Goal: Task Accomplishment & Management: Complete application form

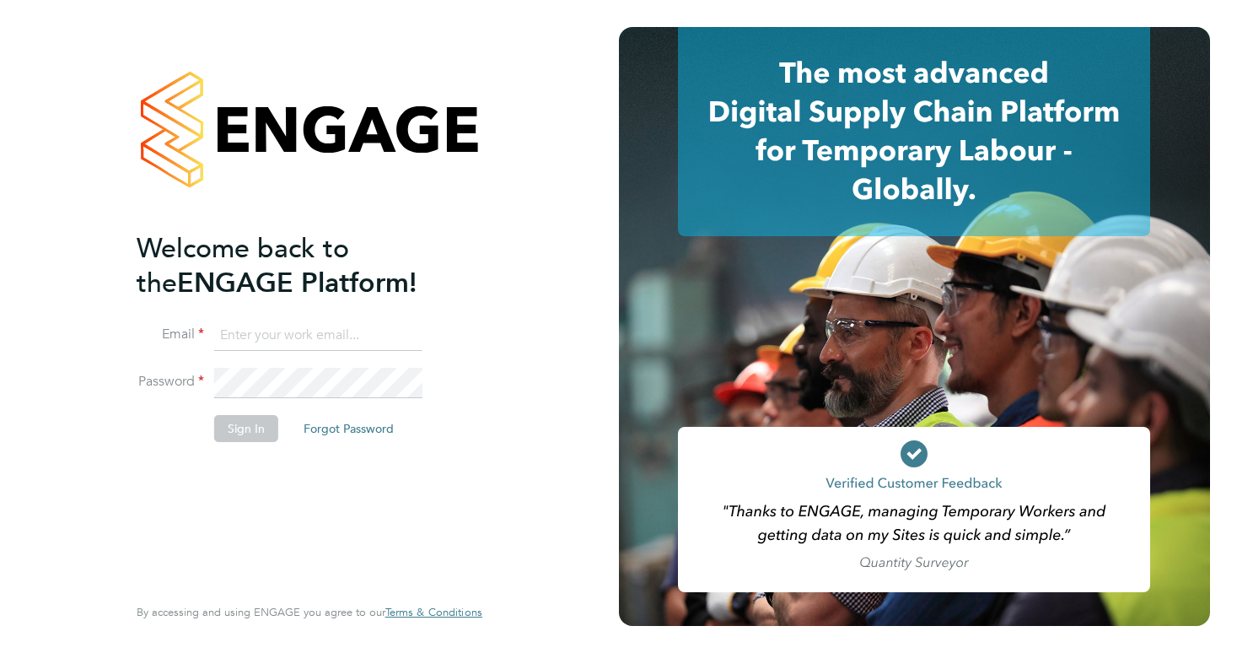
click at [236, 333] on input at bounding box center [318, 335] width 208 height 30
type input "harrycparker2@outlook.com"
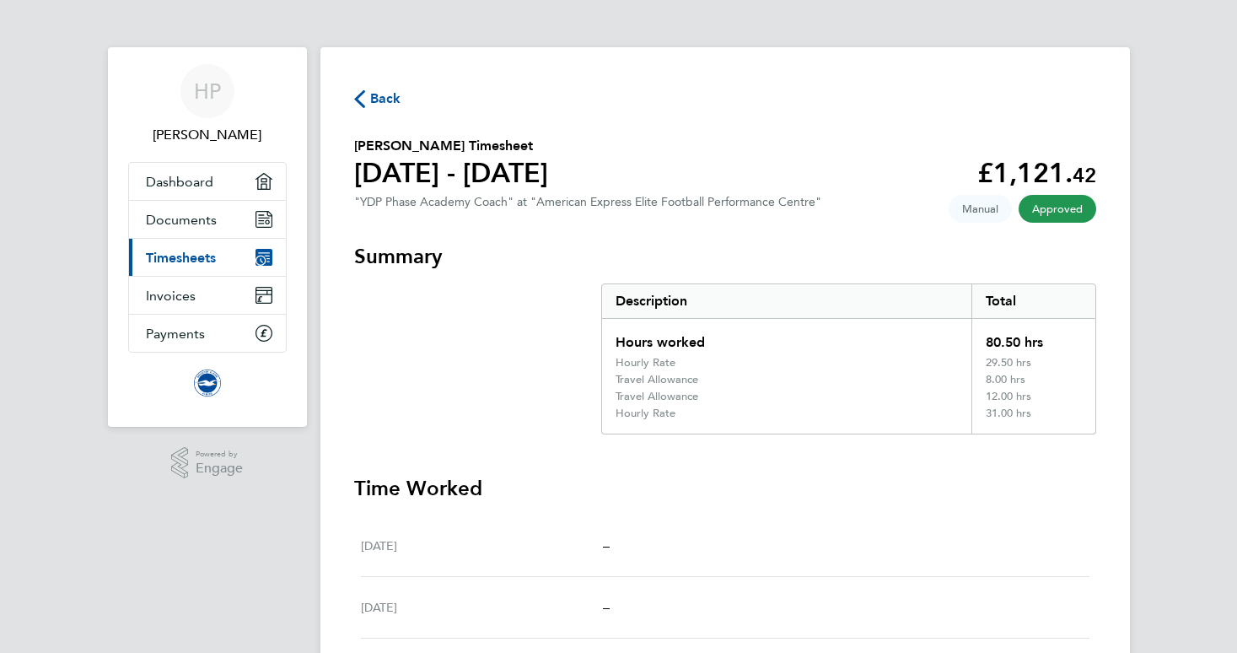
click at [365, 93] on span "Back" at bounding box center [377, 97] width 47 height 16
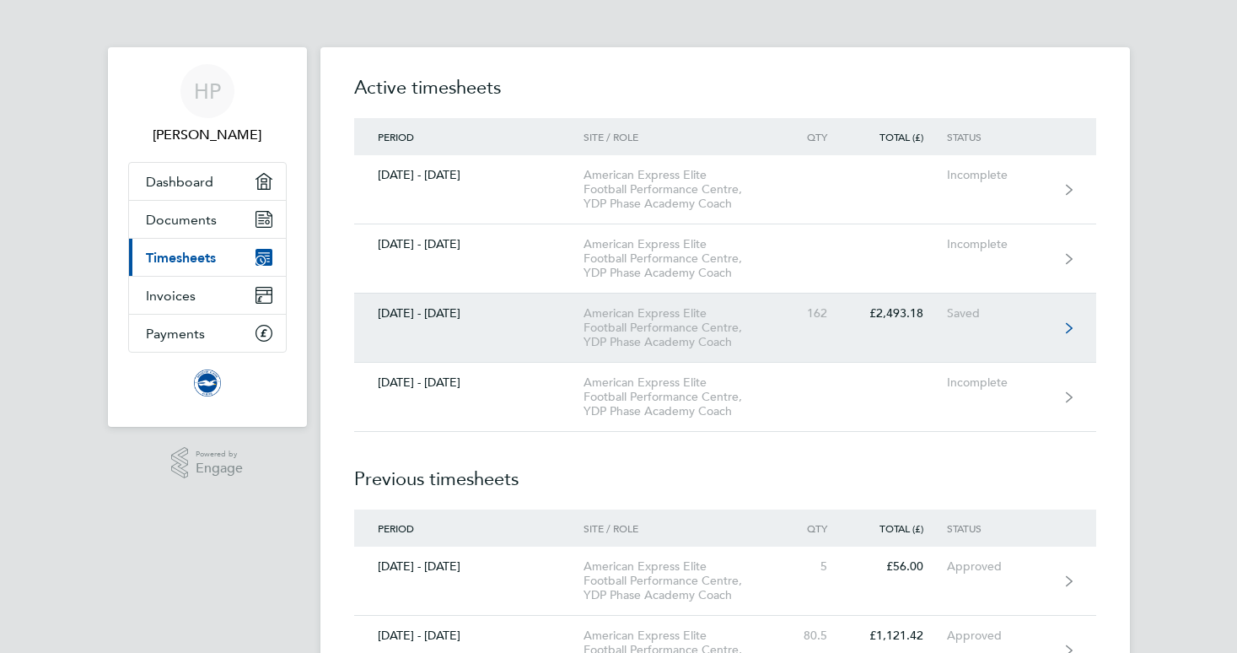
click at [816, 341] on link "[DATE] - [DATE] American Express Elite Football Performance Centre, YDP Phase A…" at bounding box center [725, 327] width 742 height 69
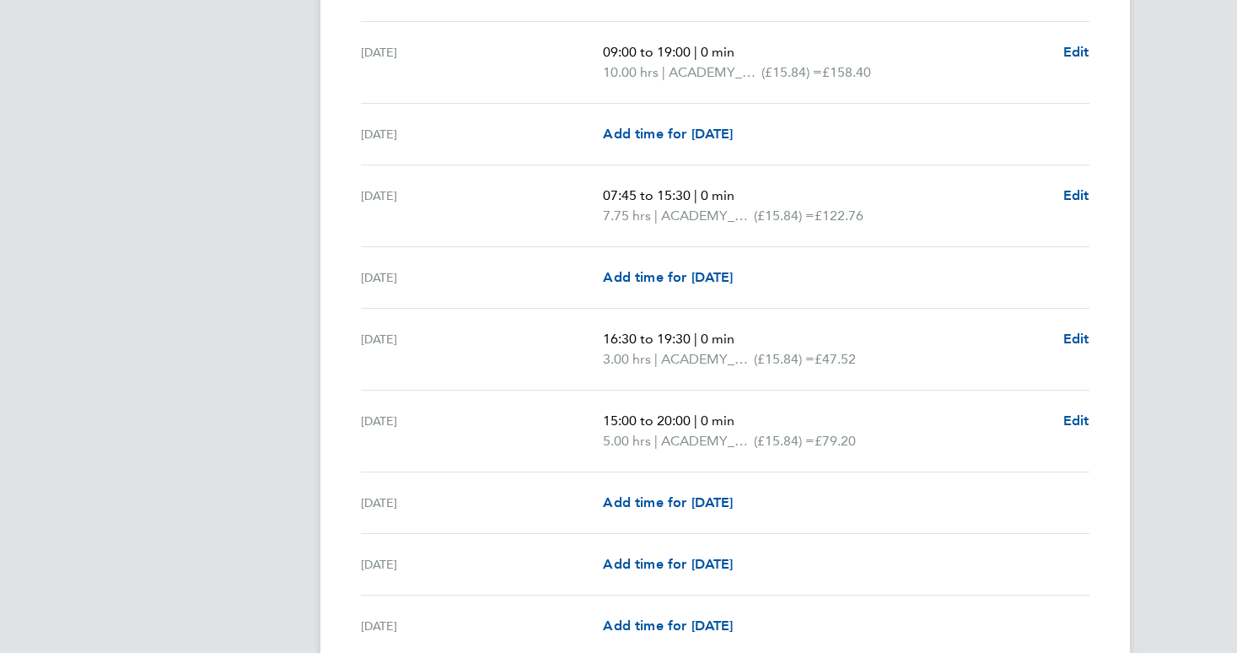
scroll to position [2533, 0]
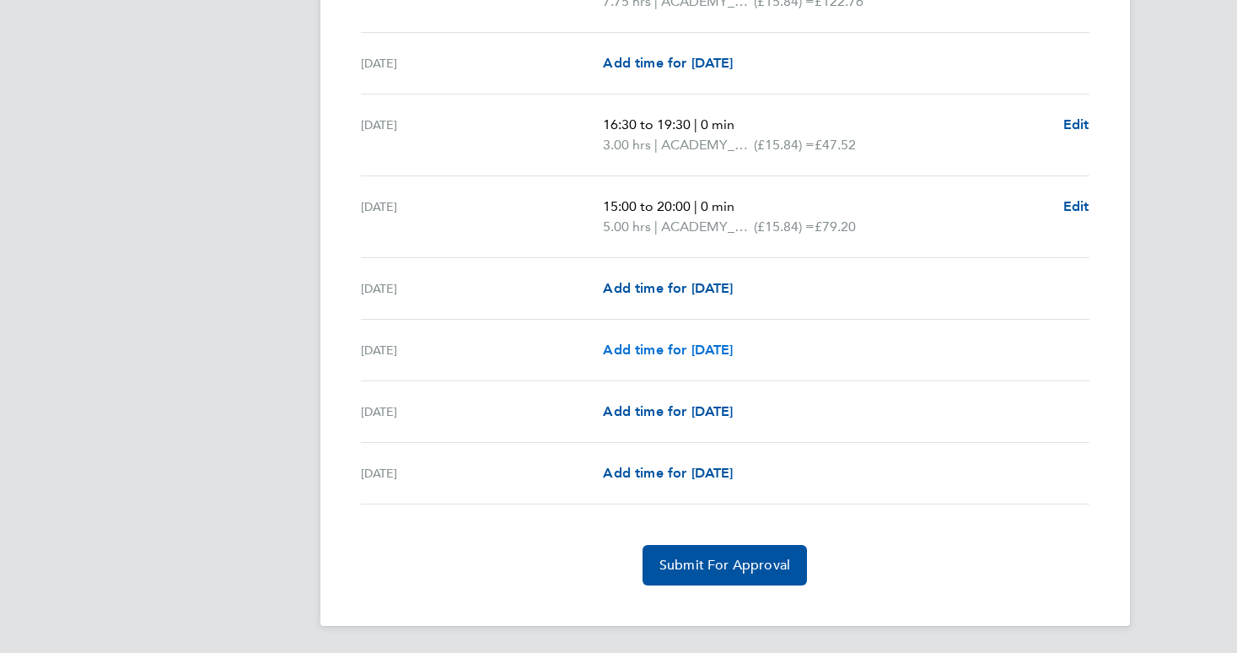
click at [669, 350] on span "Add time for [DATE]" at bounding box center [668, 350] width 130 height 16
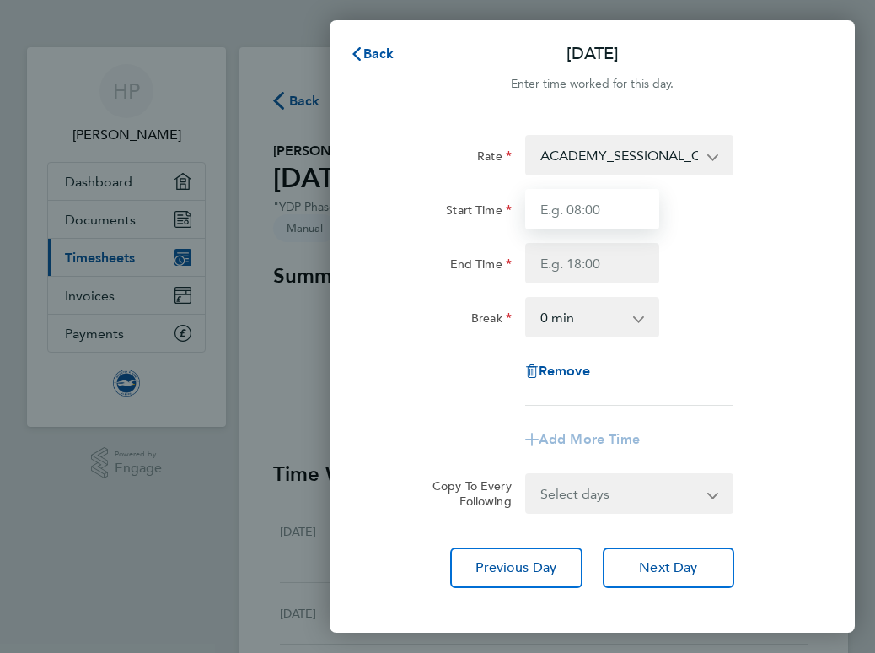
click at [579, 219] on input "Start Time" at bounding box center [592, 209] width 135 height 40
type input "11:00"
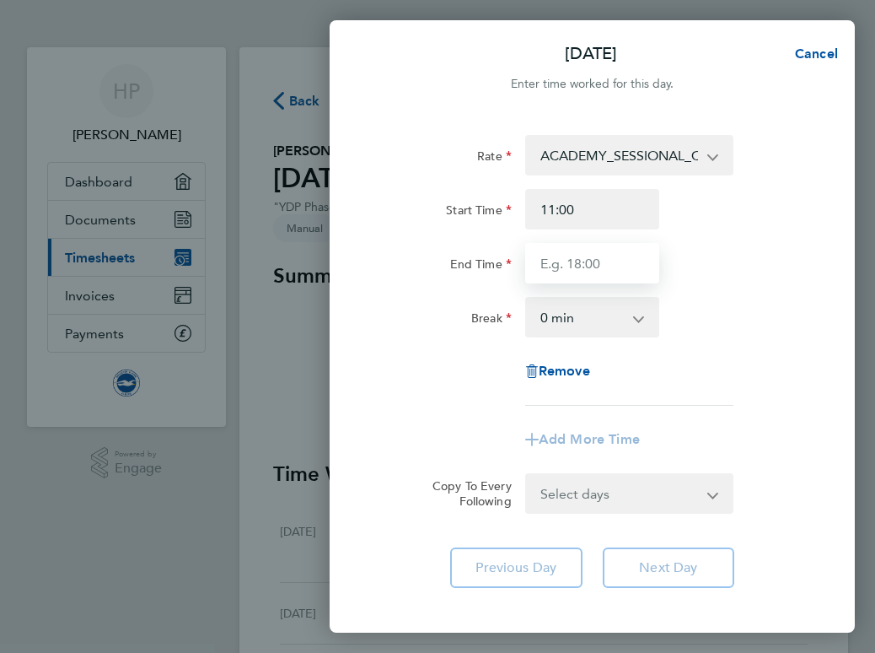
click at [631, 259] on input "End Time" at bounding box center [592, 263] width 135 height 40
type input "23:00"
click at [669, 169] on select "ACADEMY_SESSIONAL_COACH - 15.84 ADMIN_HOURS - 12.60 ACADEMY_PLAYER_CHAPERONE - …" at bounding box center [619, 155] width 185 height 37
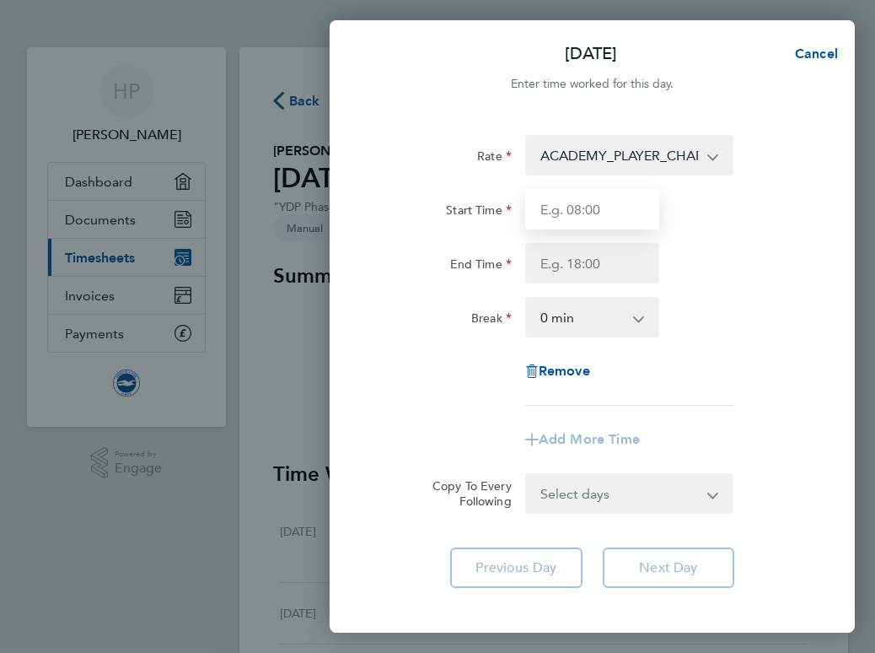
click at [619, 217] on input "Start Time" at bounding box center [592, 209] width 135 height 40
type input "11:00"
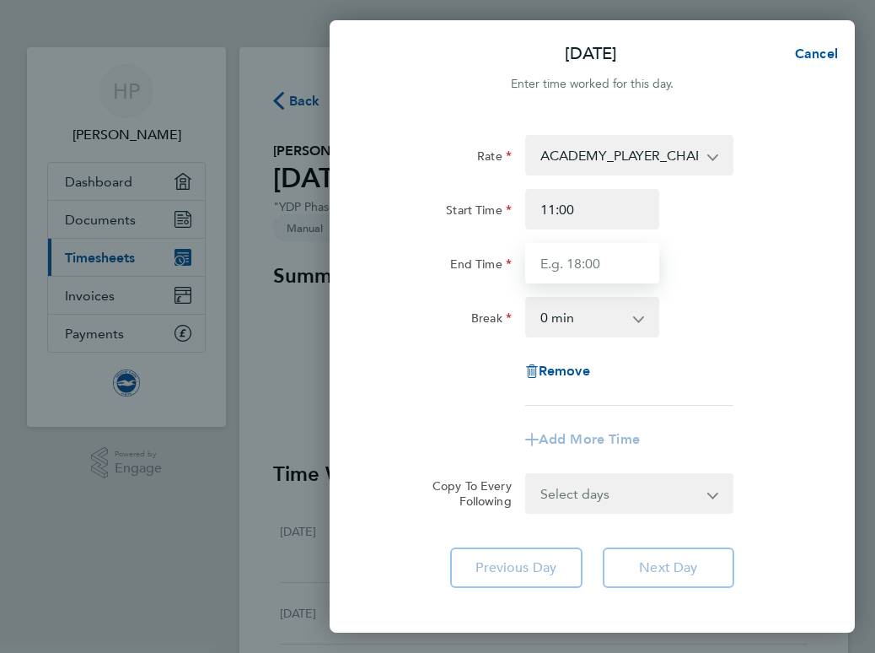
click at [591, 270] on input "End Time" at bounding box center [592, 263] width 135 height 40
type input "23:00"
click at [711, 277] on div "End Time 23:00" at bounding box center [592, 263] width 444 height 40
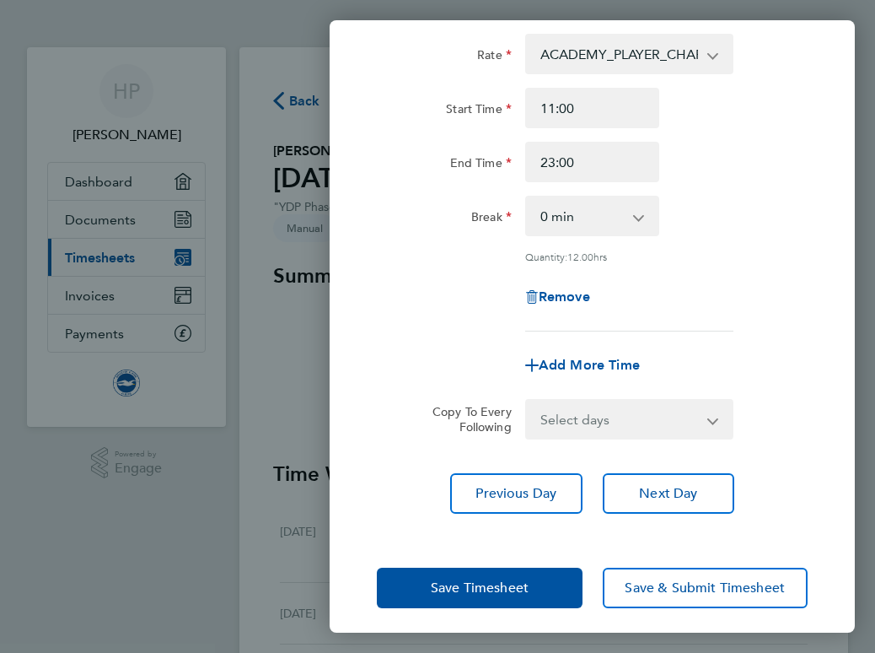
scroll to position [109, 0]
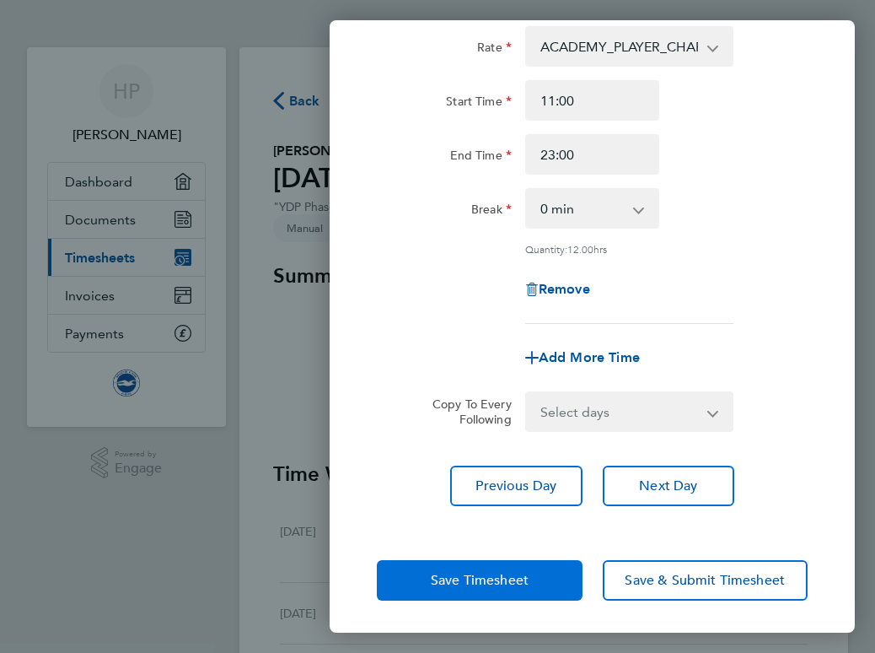
click at [445, 572] on span "Save Timesheet" at bounding box center [480, 580] width 98 height 17
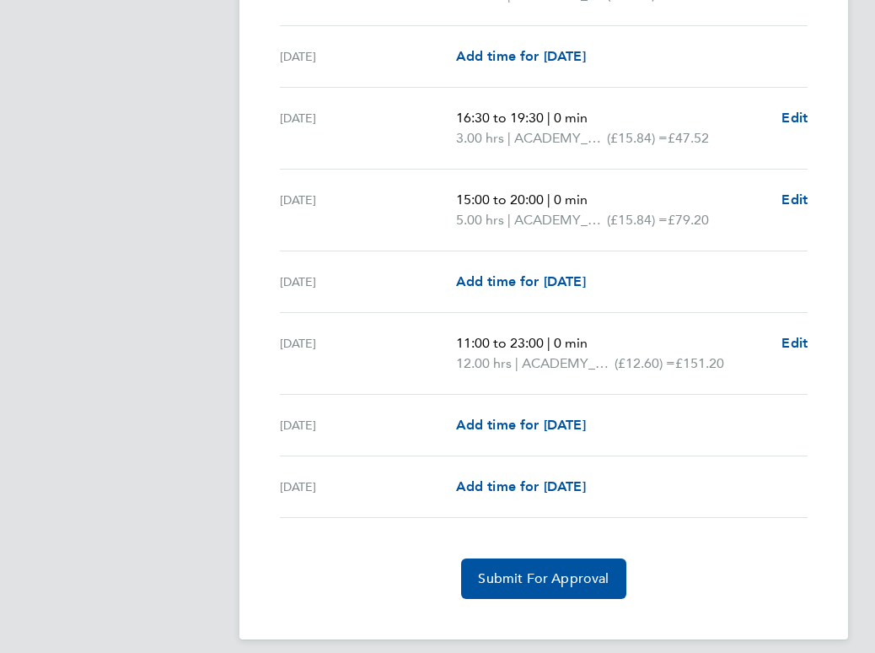
scroll to position [2567, 0]
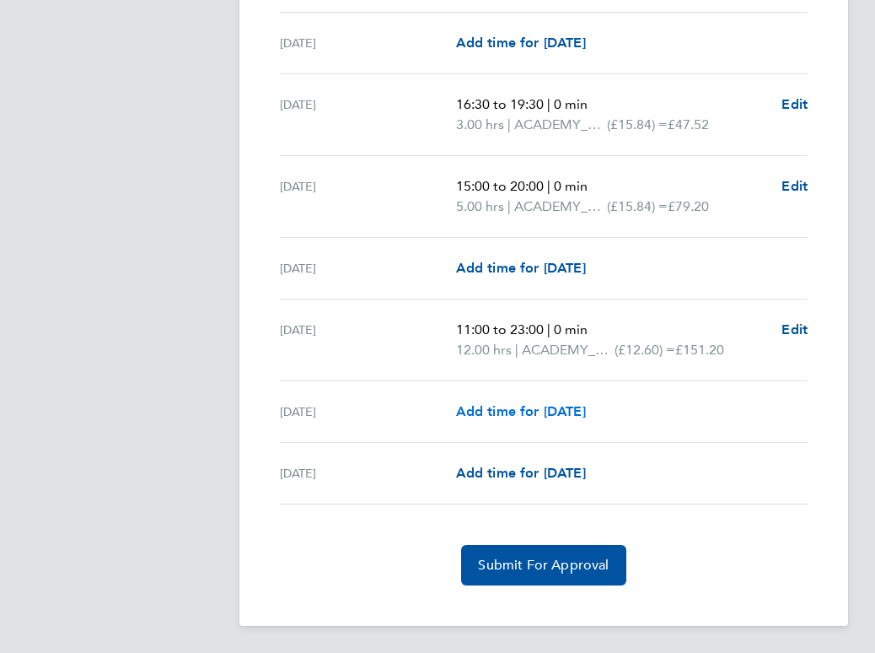
click at [537, 408] on span "Add time for [DATE]" at bounding box center [521, 411] width 130 height 16
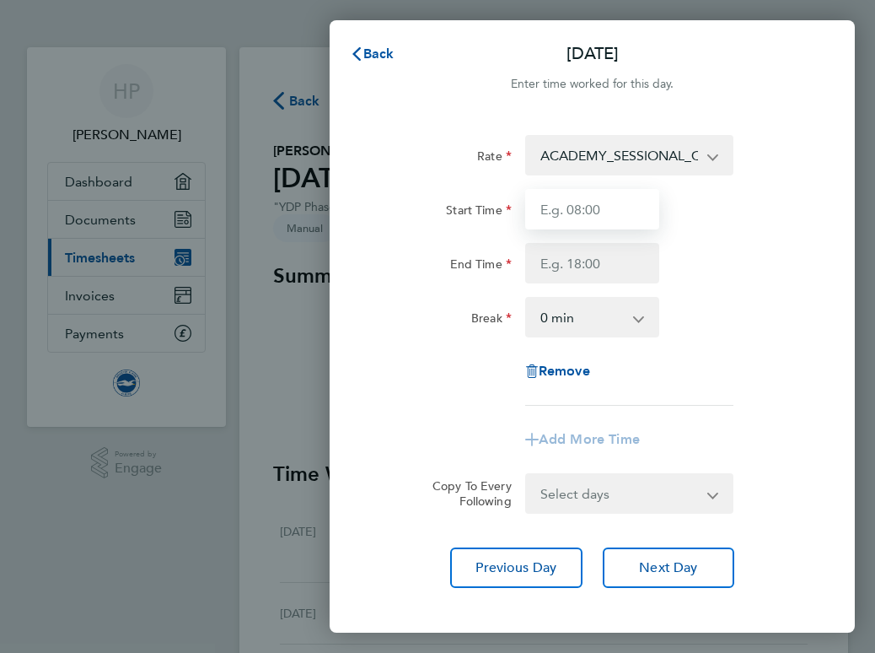
click at [572, 207] on input "Start Time" at bounding box center [592, 209] width 135 height 40
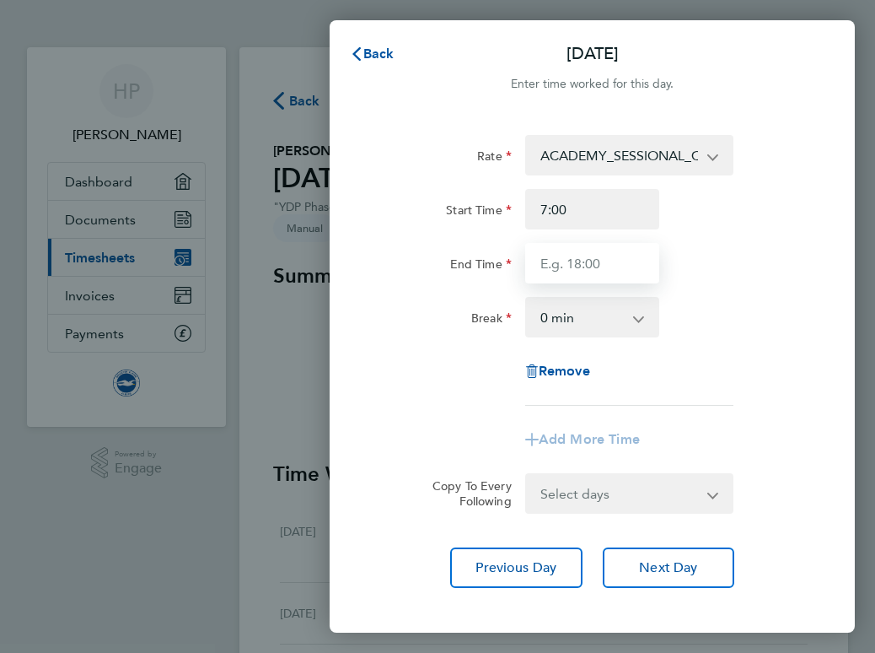
type input "07:00"
click at [581, 259] on input "End Time" at bounding box center [592, 263] width 135 height 40
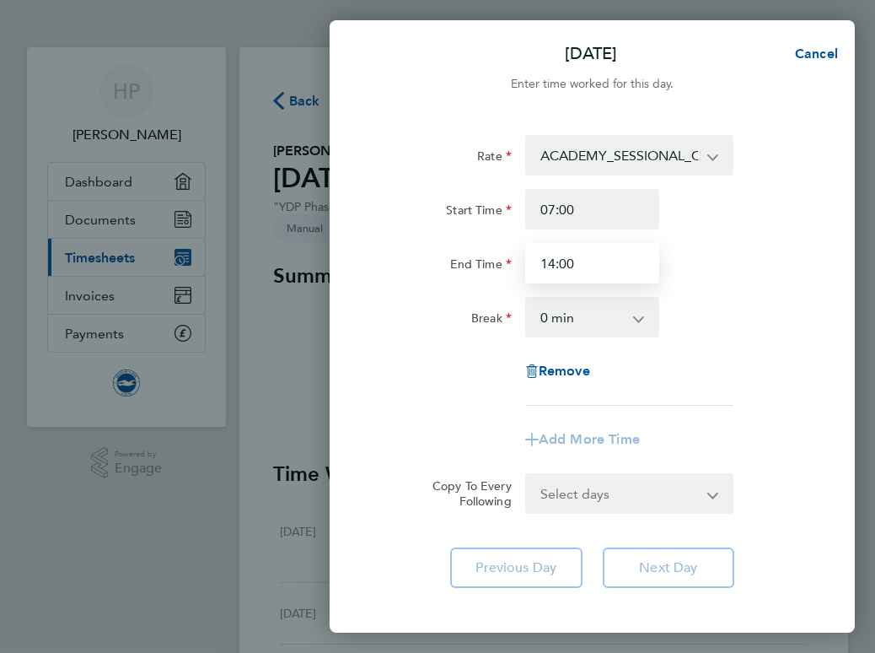
type input "14:00"
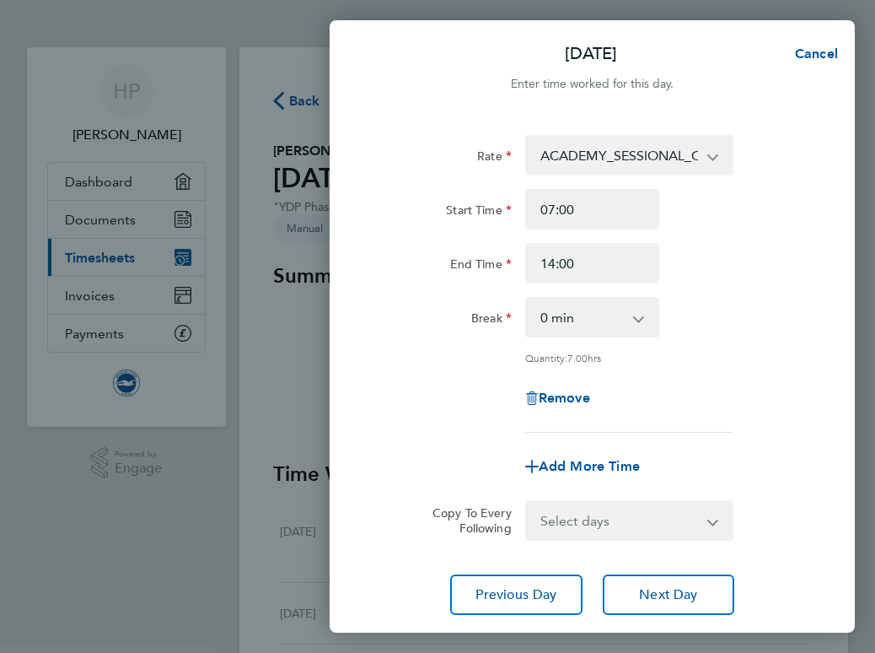
click at [670, 272] on div "End Time 14:00" at bounding box center [592, 263] width 444 height 40
click at [568, 315] on select "0 min 15 min 30 min 45 min 60 min 75 min 90 min" at bounding box center [582, 317] width 111 height 37
click at [580, 471] on span "Add More Time" at bounding box center [589, 466] width 101 height 16
select select "null"
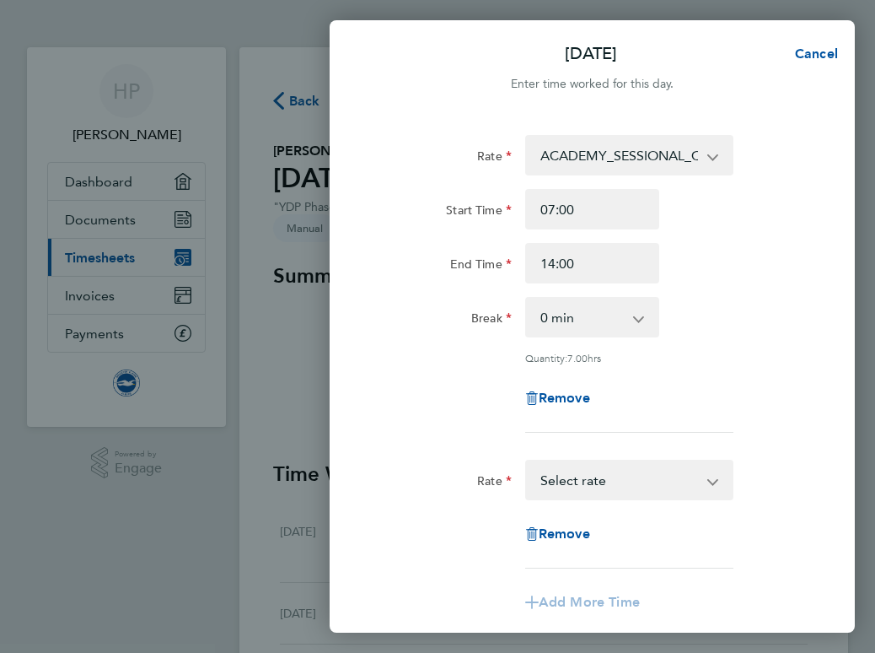
click at [599, 477] on select "ADMIN_HOURS - 12.60 ACADEMY_PLAYER_CHAPERONE - 12.60 ACADEMY_SESSIONAL_COACH - …" at bounding box center [619, 479] width 185 height 37
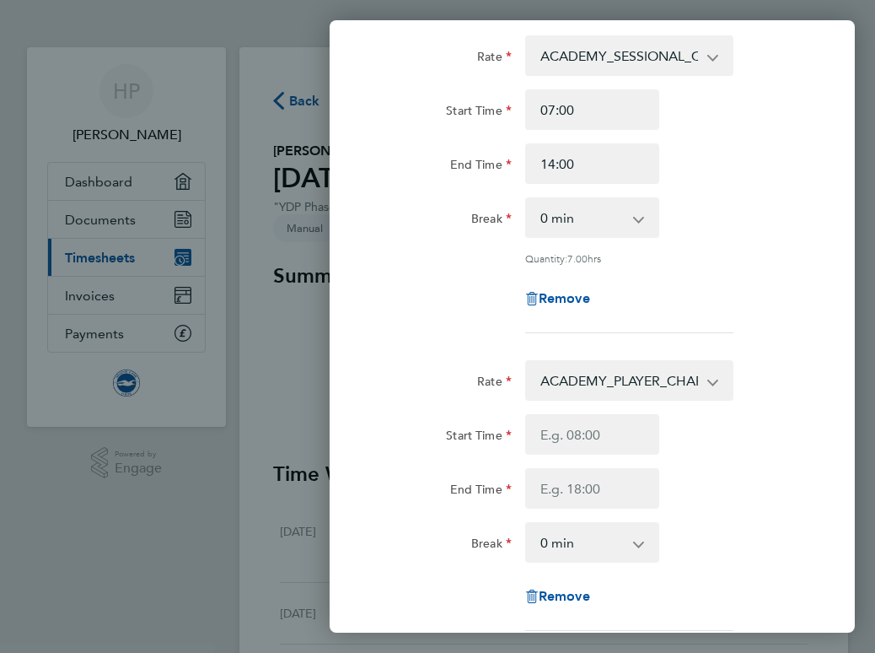
scroll to position [149, 0]
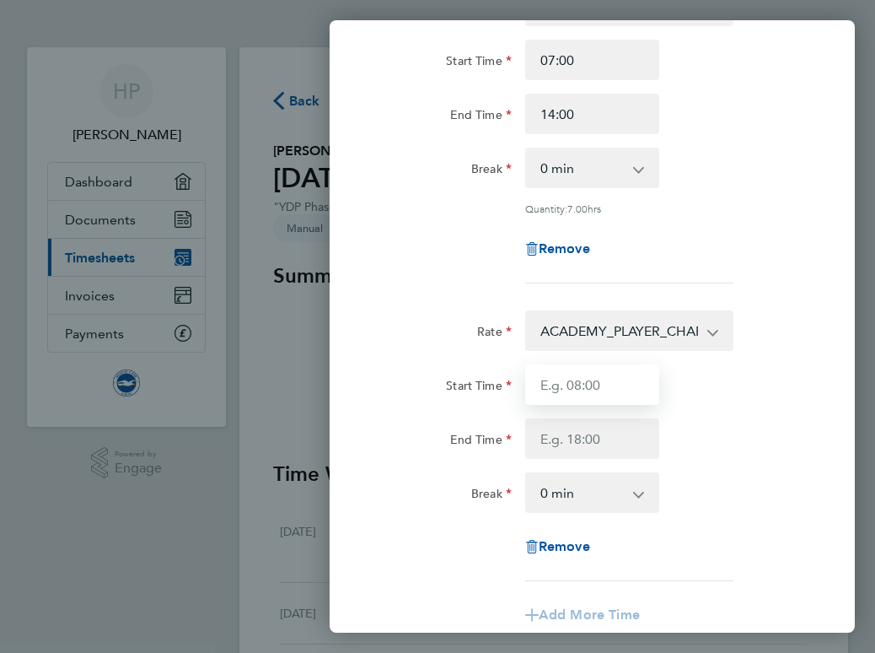
click at [582, 390] on input "Start Time" at bounding box center [592, 384] width 135 height 40
type input "14:00"
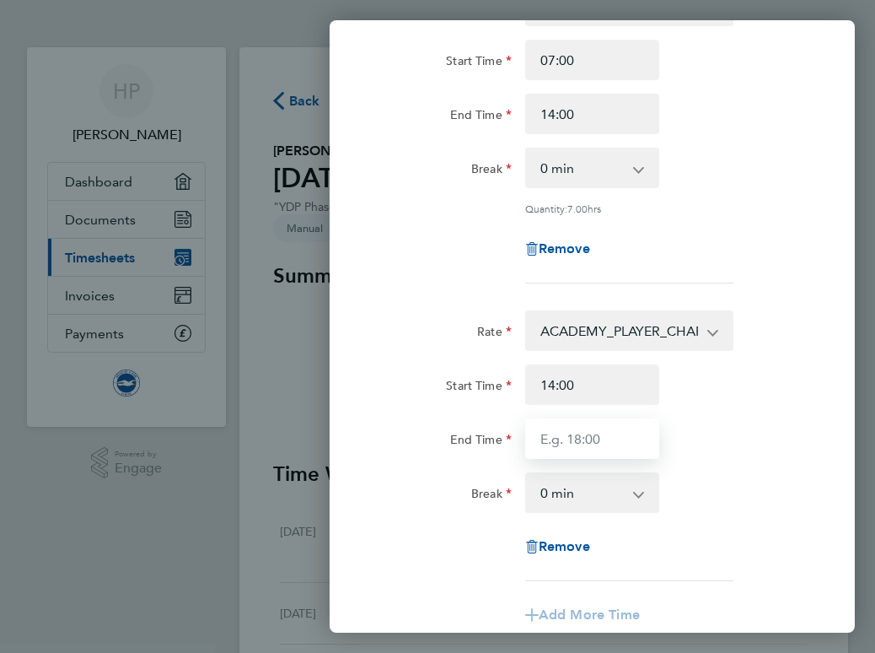
click at [562, 441] on input "End Time" at bounding box center [592, 438] width 135 height 40
type input "21:00"
click at [423, 458] on div "Rate ACADEMY_PLAYER_CHAPERONE - 12.60 ADMIN_HOURS - 12.60 ACADEMY_SESSIONAL_COA…" at bounding box center [592, 445] width 431 height 271
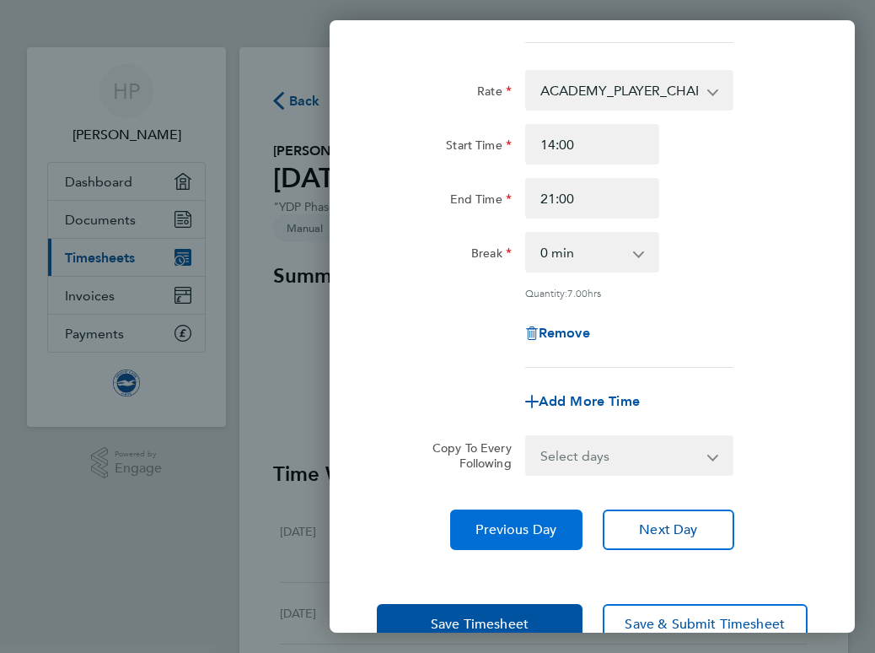
scroll to position [433, 0]
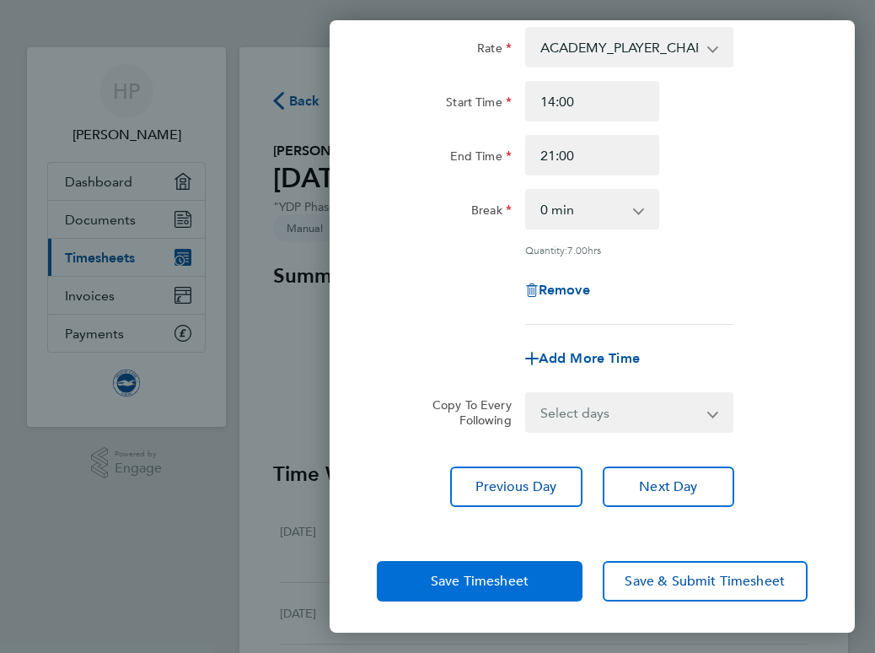
click at [437, 567] on button "Save Timesheet" at bounding box center [479, 581] width 205 height 40
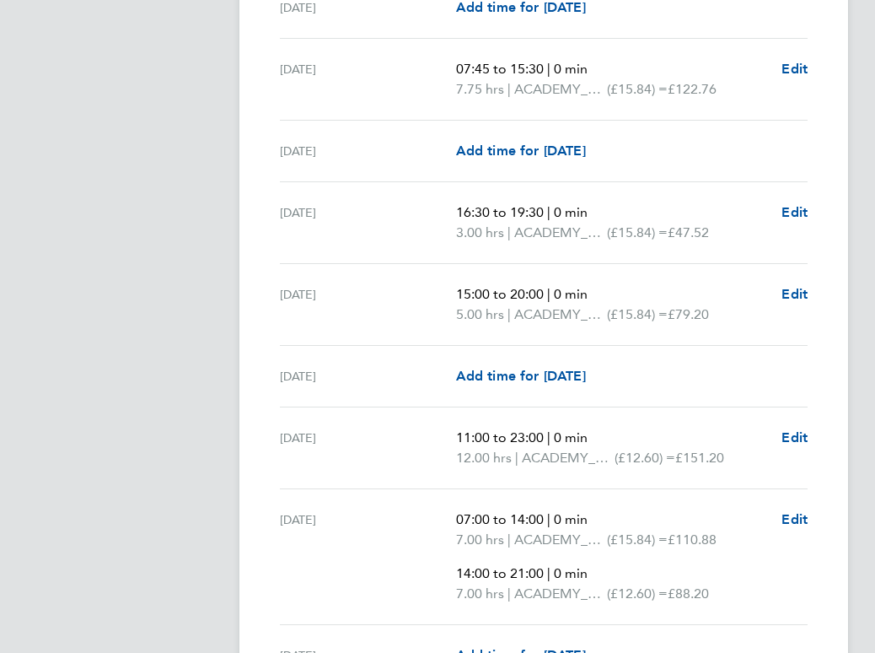
scroll to position [2641, 0]
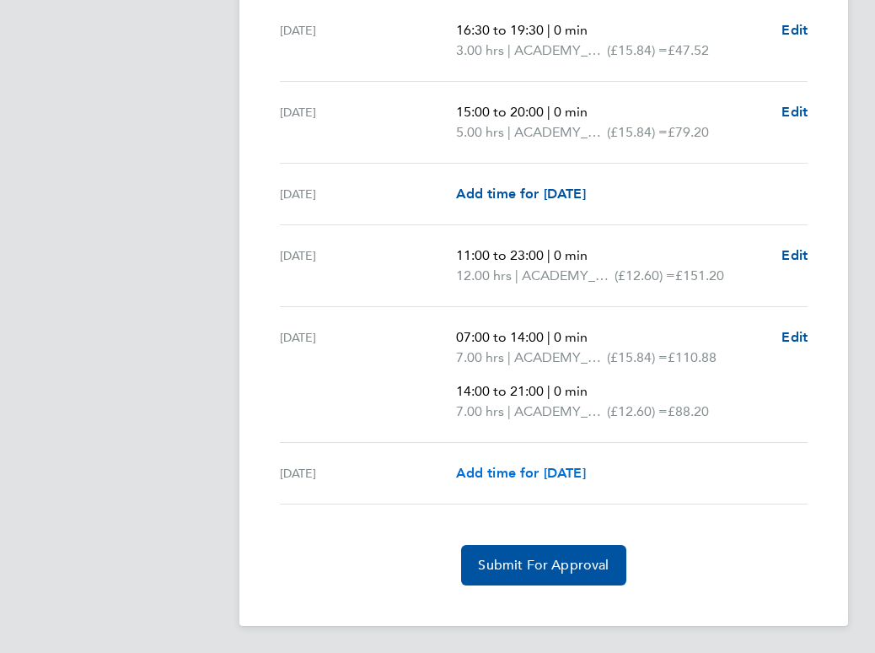
click at [502, 468] on span "Add time for [DATE]" at bounding box center [521, 473] width 130 height 16
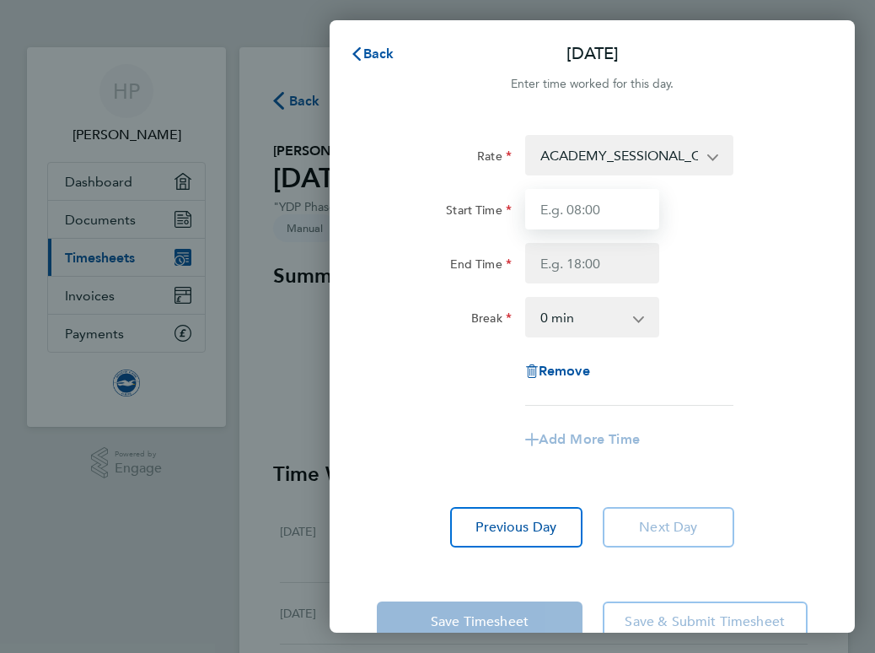
click at [574, 216] on input "Start Time" at bounding box center [592, 209] width 135 height 40
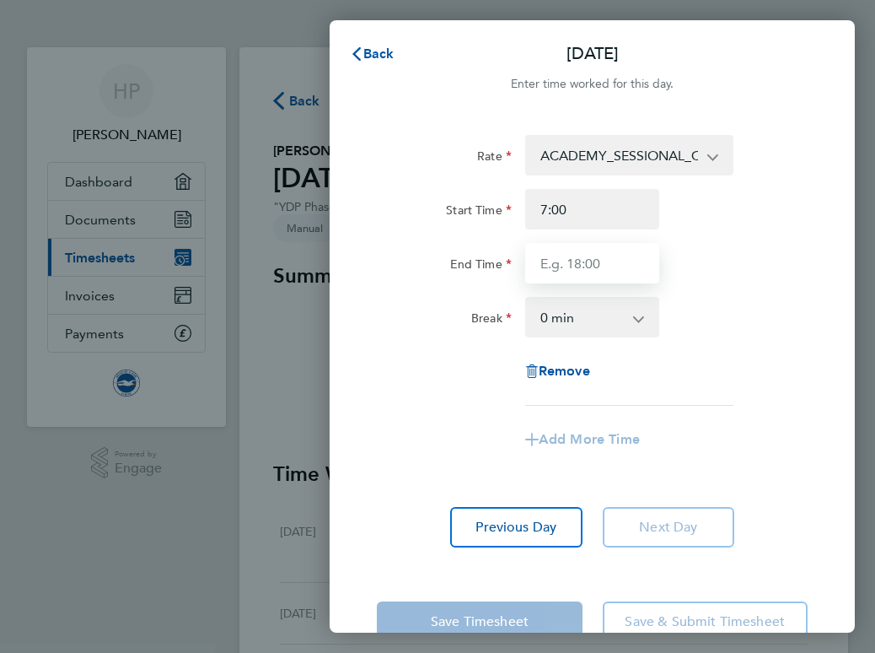
type input "07:00"
click at [568, 259] on input "End Time" at bounding box center [592, 263] width 135 height 40
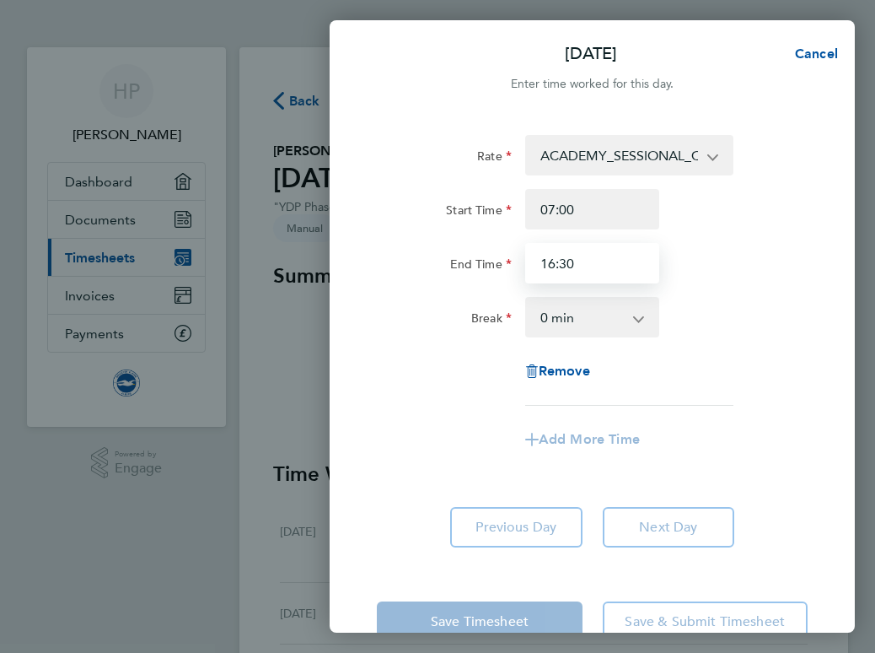
type input "16:30"
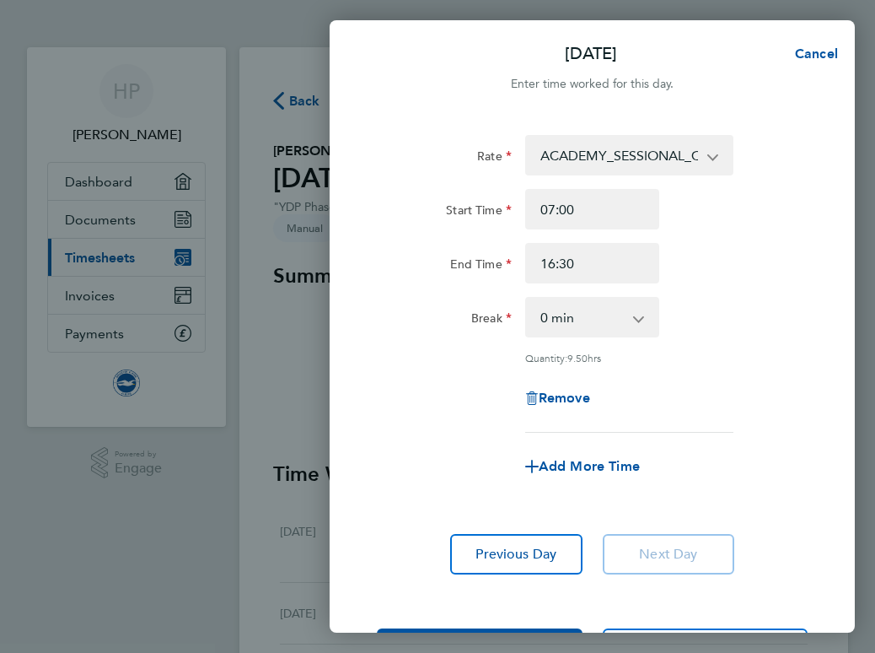
click at [763, 227] on div "Start Time 07:00" at bounding box center [592, 209] width 444 height 40
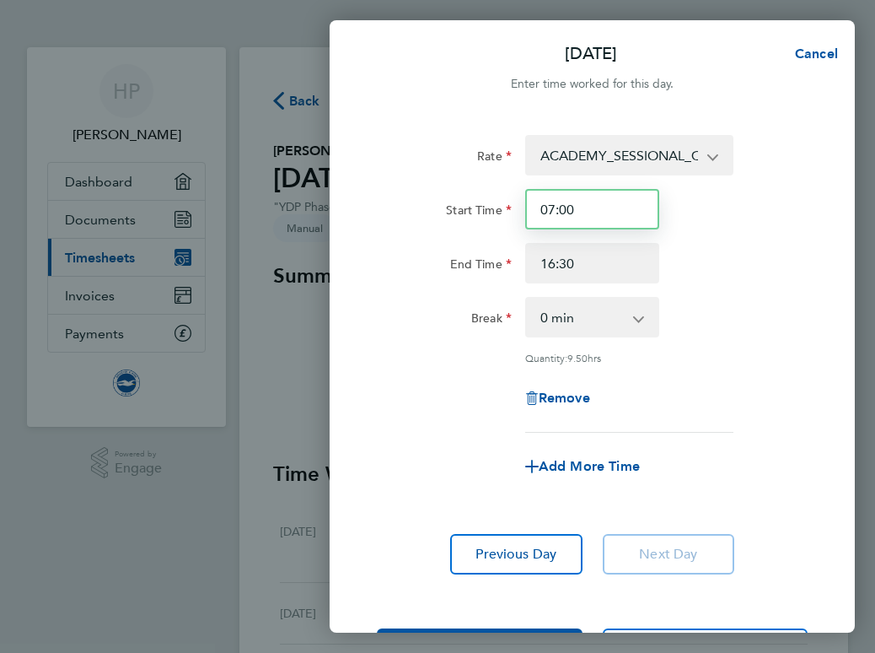
click at [578, 207] on input "07:00" at bounding box center [592, 209] width 135 height 40
type input "07:30"
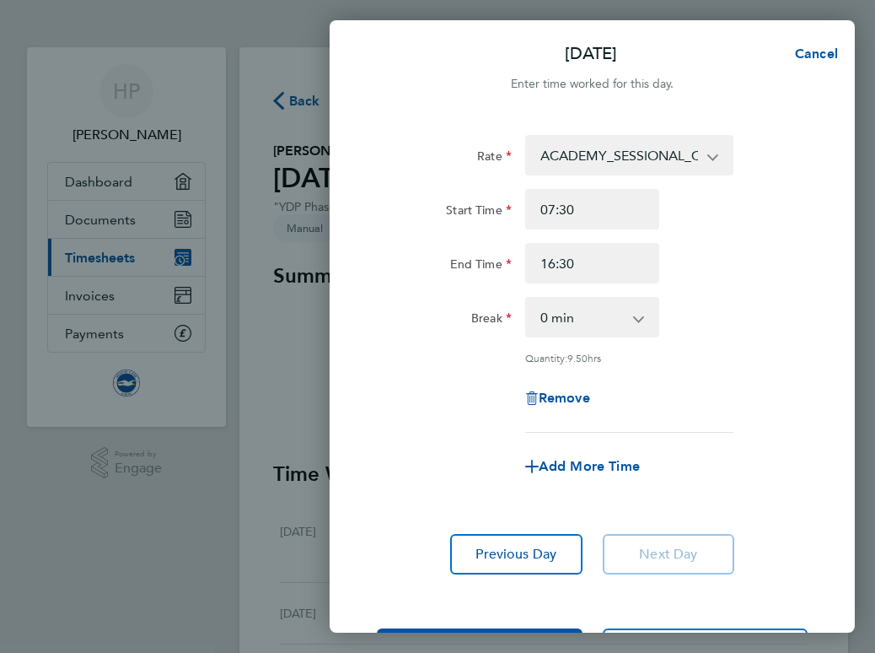
click at [763, 213] on div "Start Time 07:30" at bounding box center [592, 209] width 444 height 40
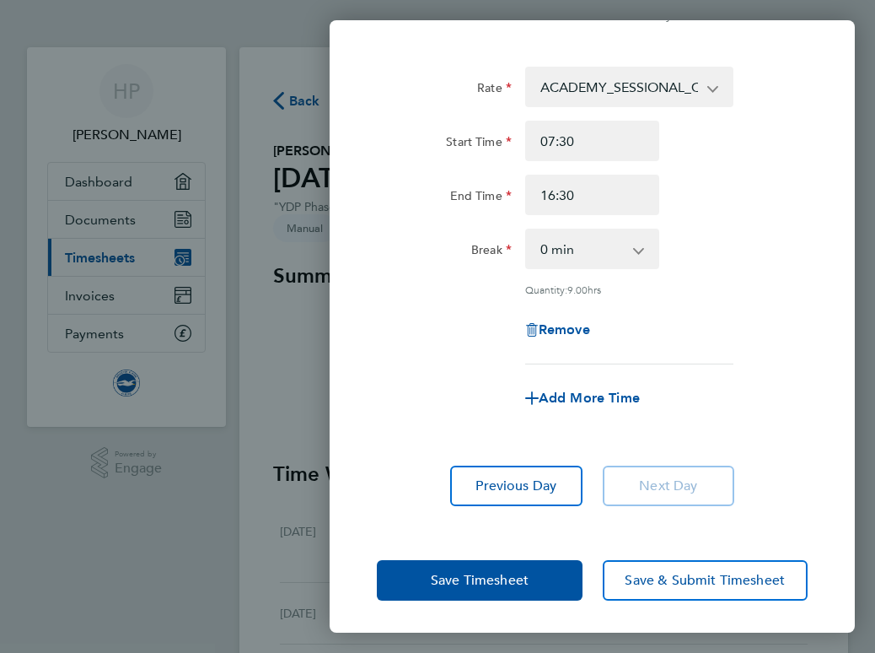
click at [596, 406] on div "Add More Time" at bounding box center [593, 398] width 148 height 40
click at [595, 402] on span "Add More Time" at bounding box center [589, 398] width 101 height 16
select select "null"
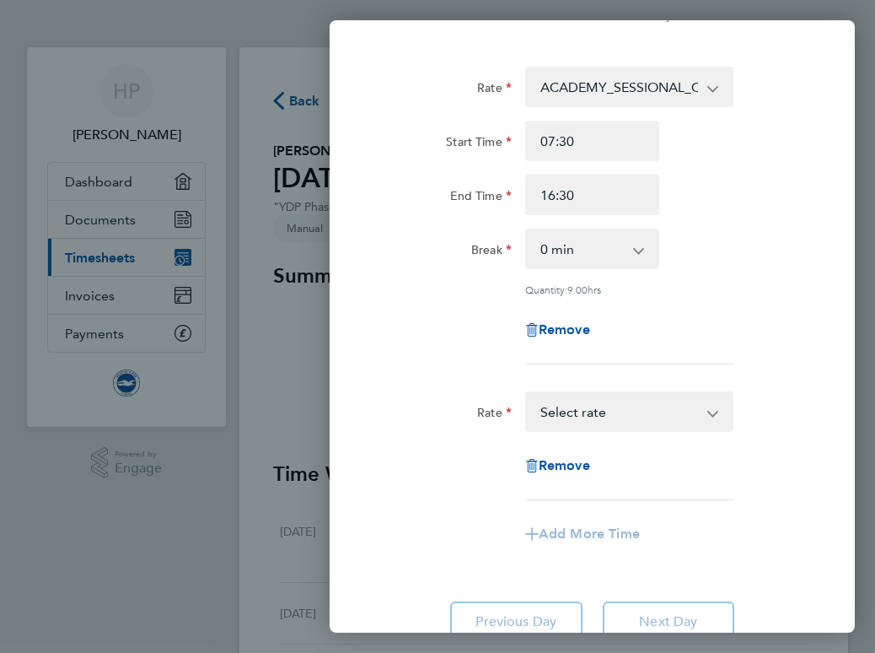
scroll to position [96, 0]
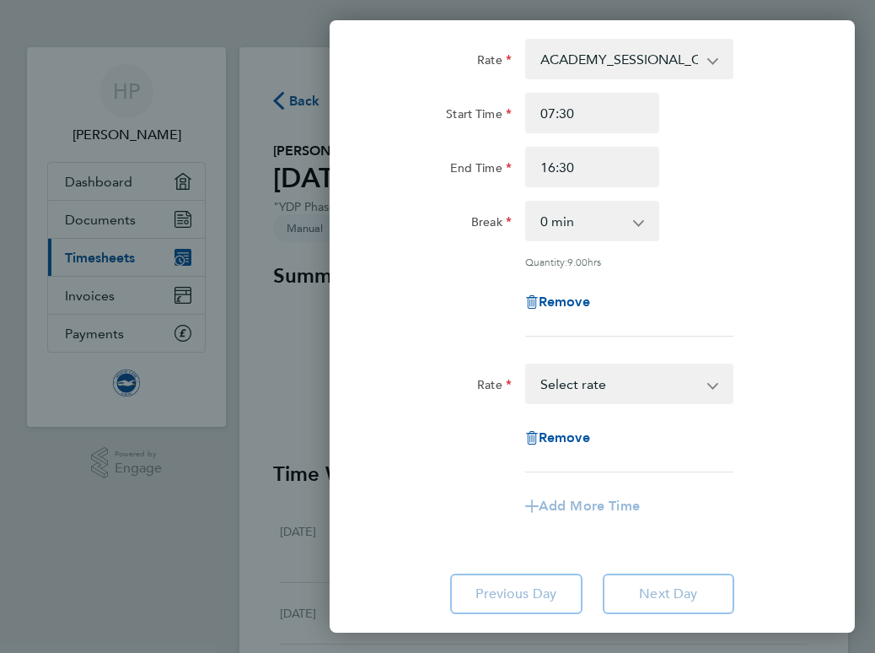
click at [594, 393] on select "ADMIN_HOURS - 12.60 ACADEMY_PLAYER_CHAPERONE - 12.60 ACADEMY_SESSIONAL_COACH - …" at bounding box center [619, 383] width 185 height 37
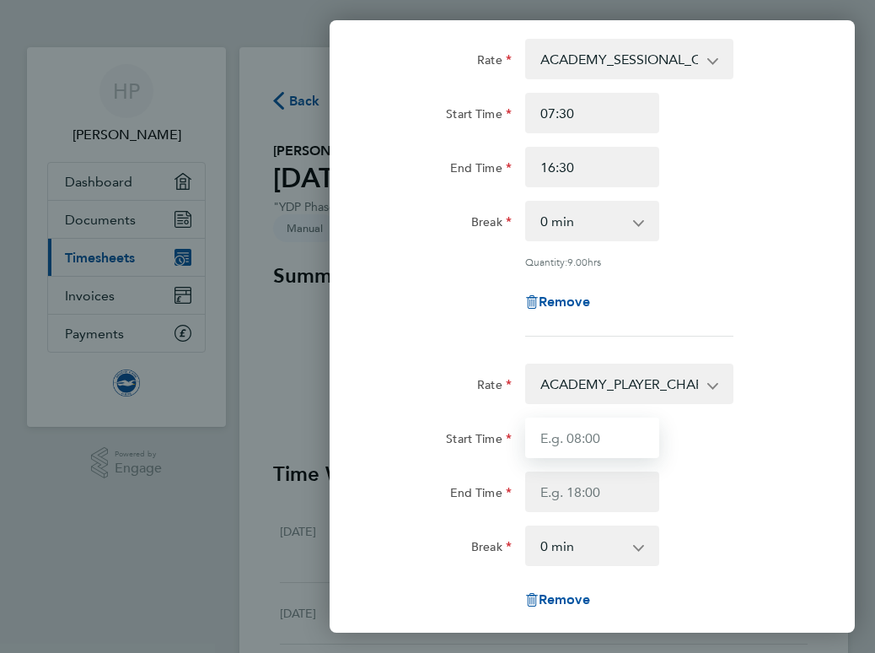
click at [568, 431] on input "Start Time" at bounding box center [592, 437] width 135 height 40
type input "16:30"
click at [407, 457] on div "Start Time 16:30 End Time" at bounding box center [592, 464] width 444 height 94
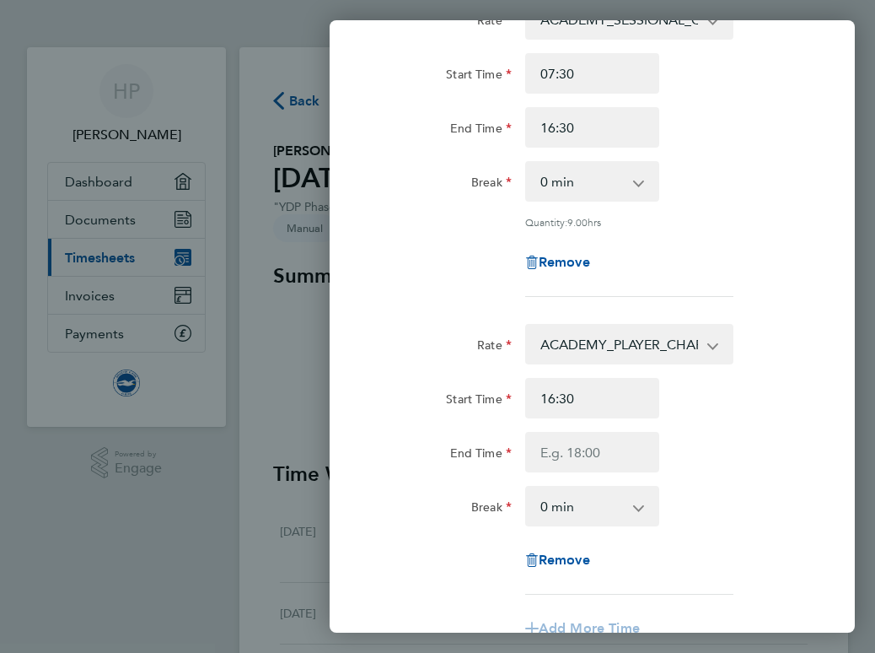
scroll to position [185, 0]
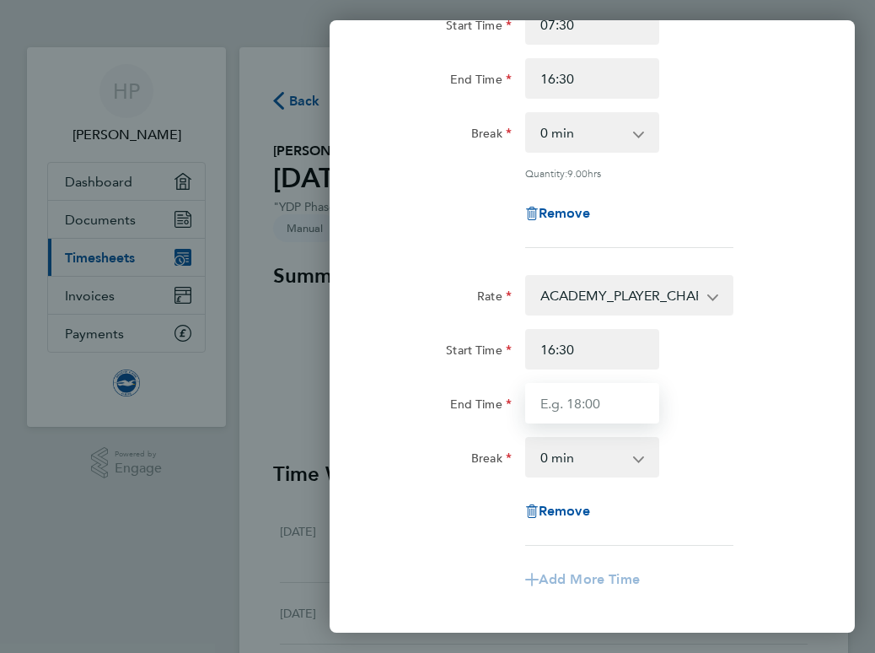
click at [591, 404] on input "End Time" at bounding box center [592, 403] width 135 height 40
type input "22:30"
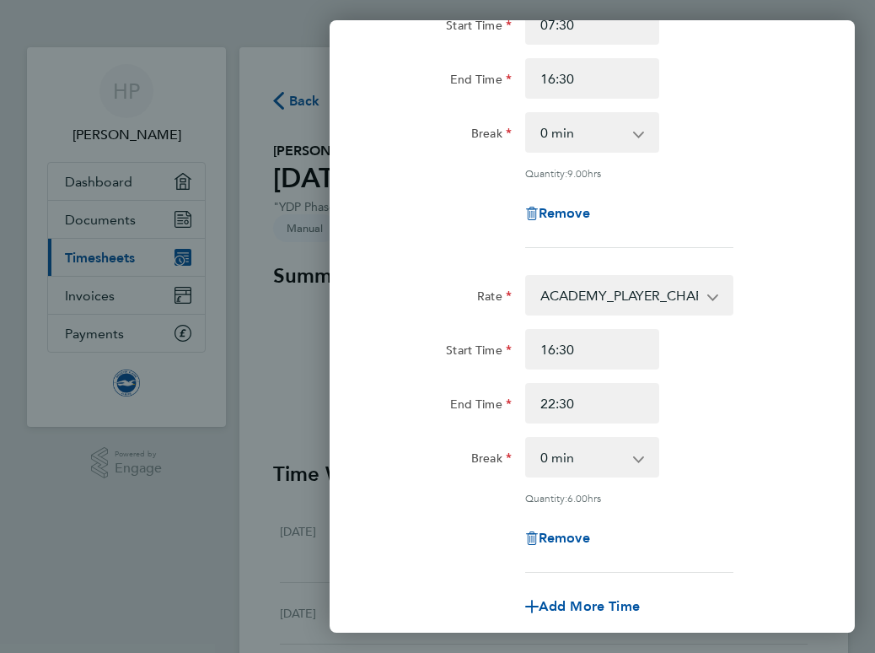
click at [761, 401] on div "End Time 22:30" at bounding box center [592, 403] width 444 height 40
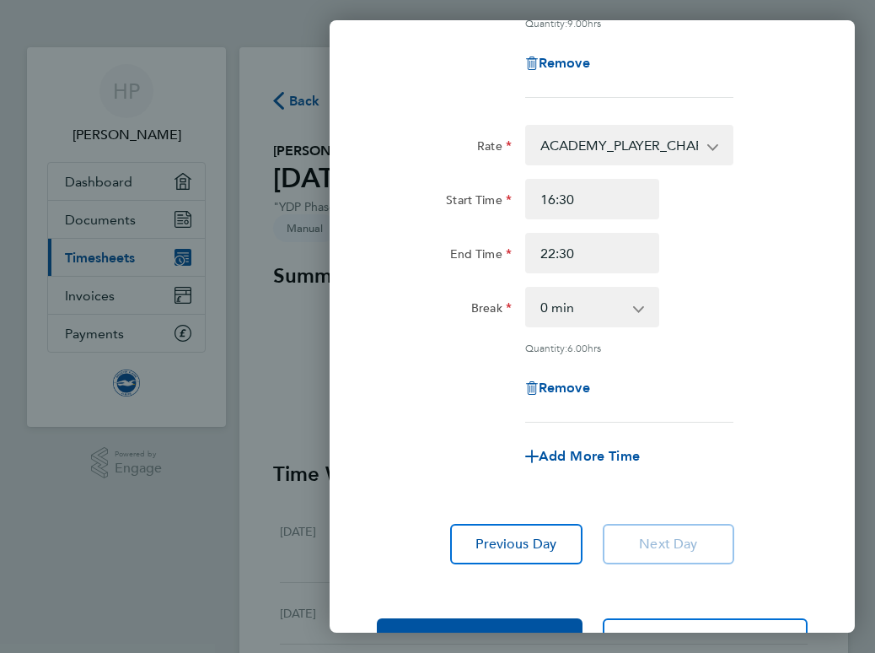
scroll to position [392, 0]
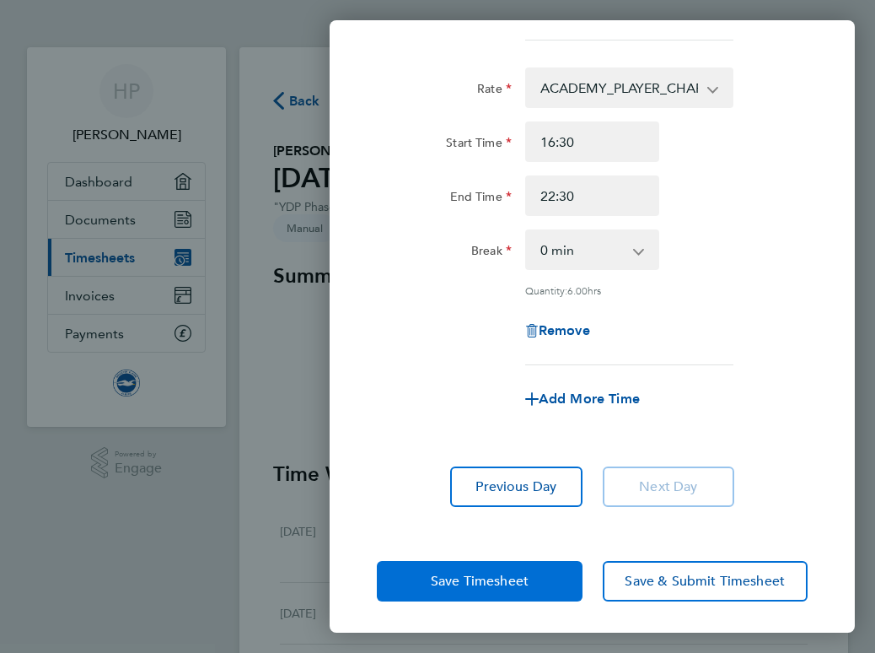
click at [492, 578] on span "Save Timesheet" at bounding box center [480, 581] width 98 height 17
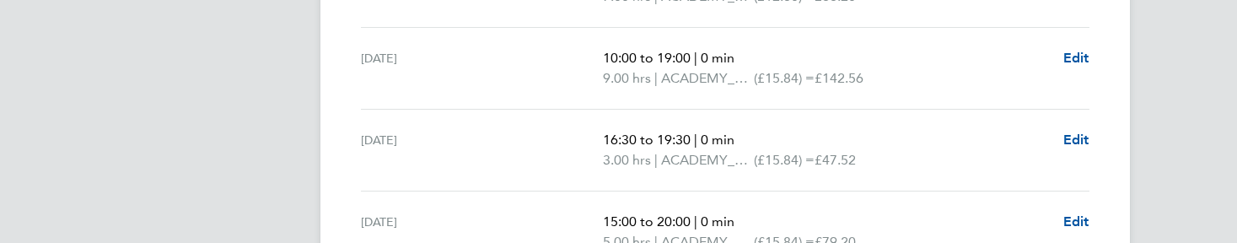
scroll to position [1458, 0]
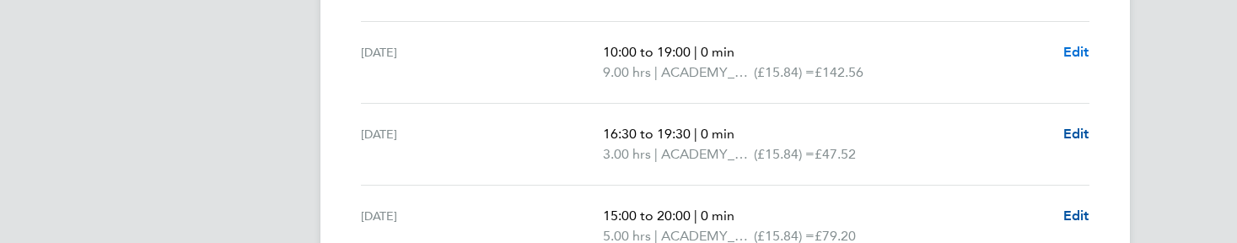
click at [1079, 49] on span "Edit" at bounding box center [1077, 52] width 26 height 16
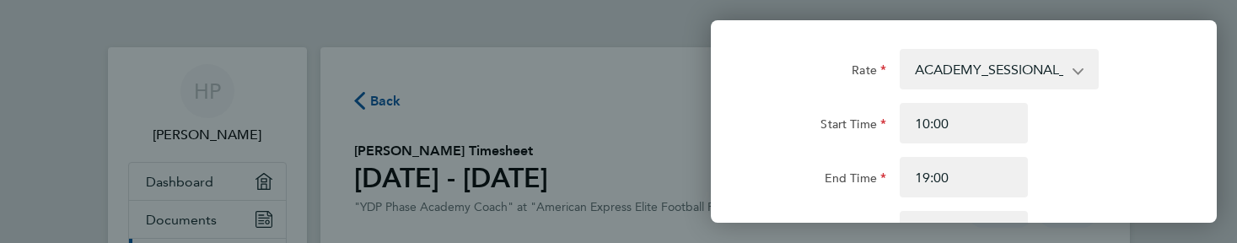
scroll to position [89, 0]
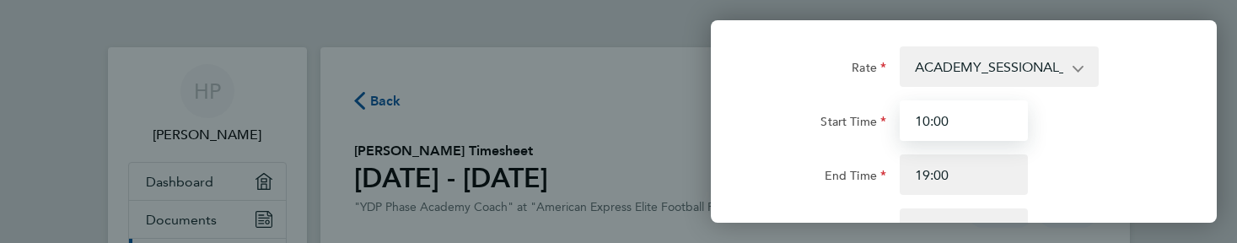
click at [960, 118] on input "10:00" at bounding box center [964, 120] width 128 height 40
type input "11:00"
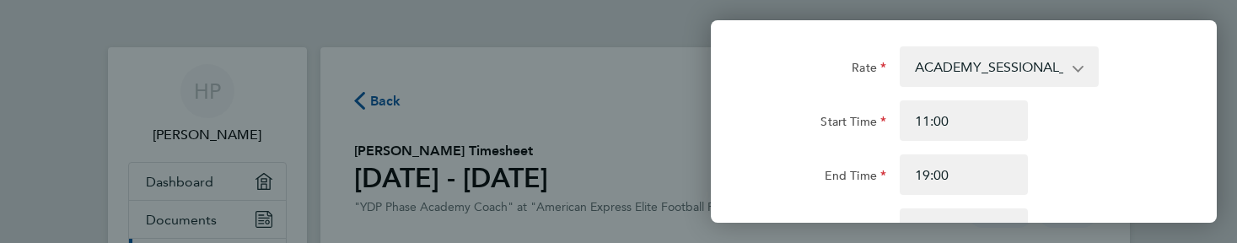
click at [1155, 112] on div "Start Time 11:00" at bounding box center [963, 120] width 425 height 40
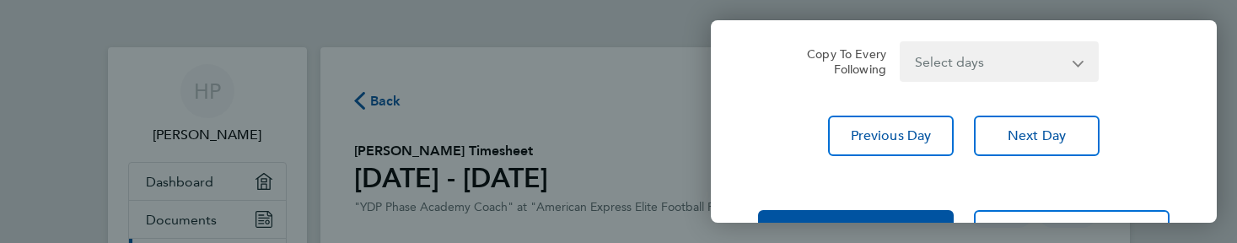
scroll to position [519, 0]
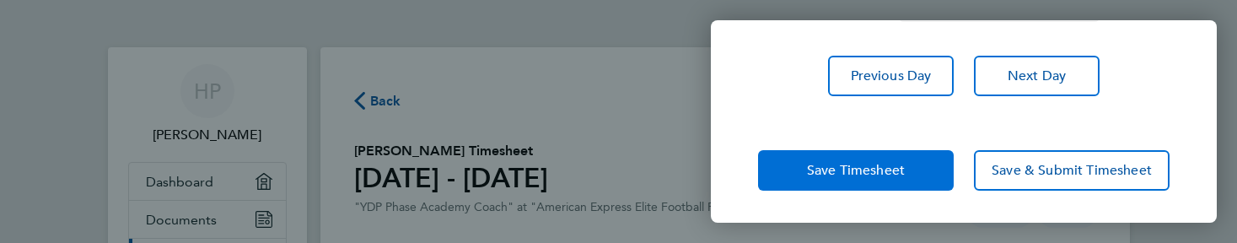
click at [858, 175] on span "Save Timesheet" at bounding box center [856, 170] width 98 height 17
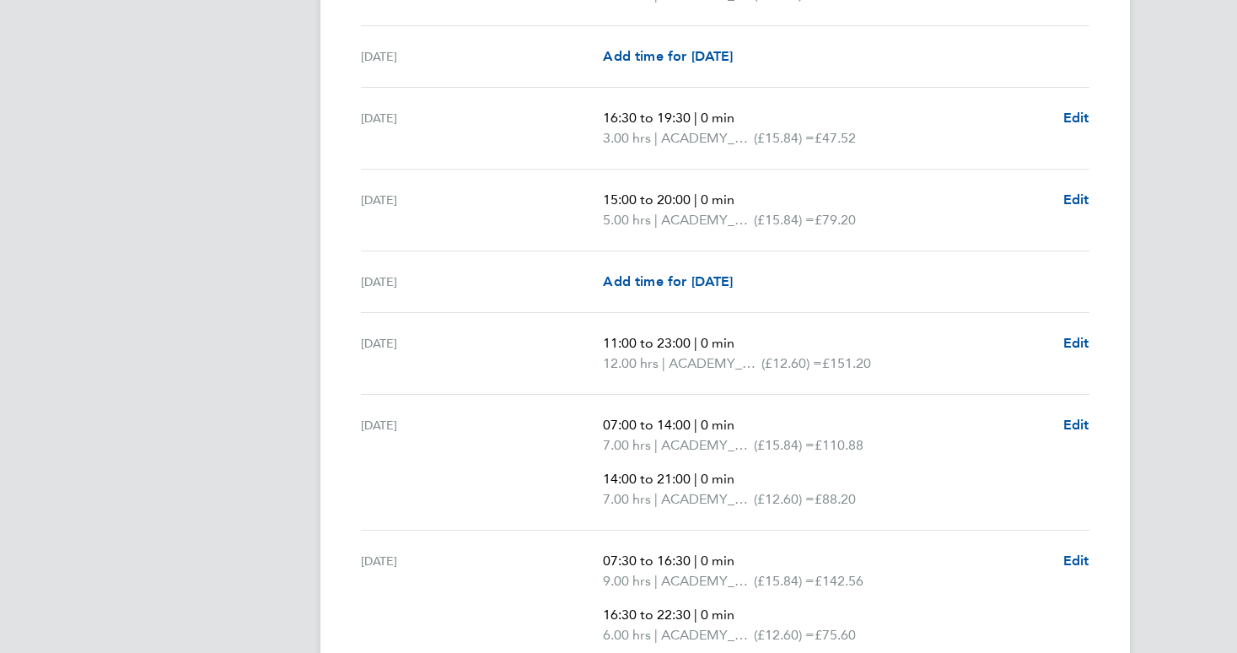
scroll to position [2701, 0]
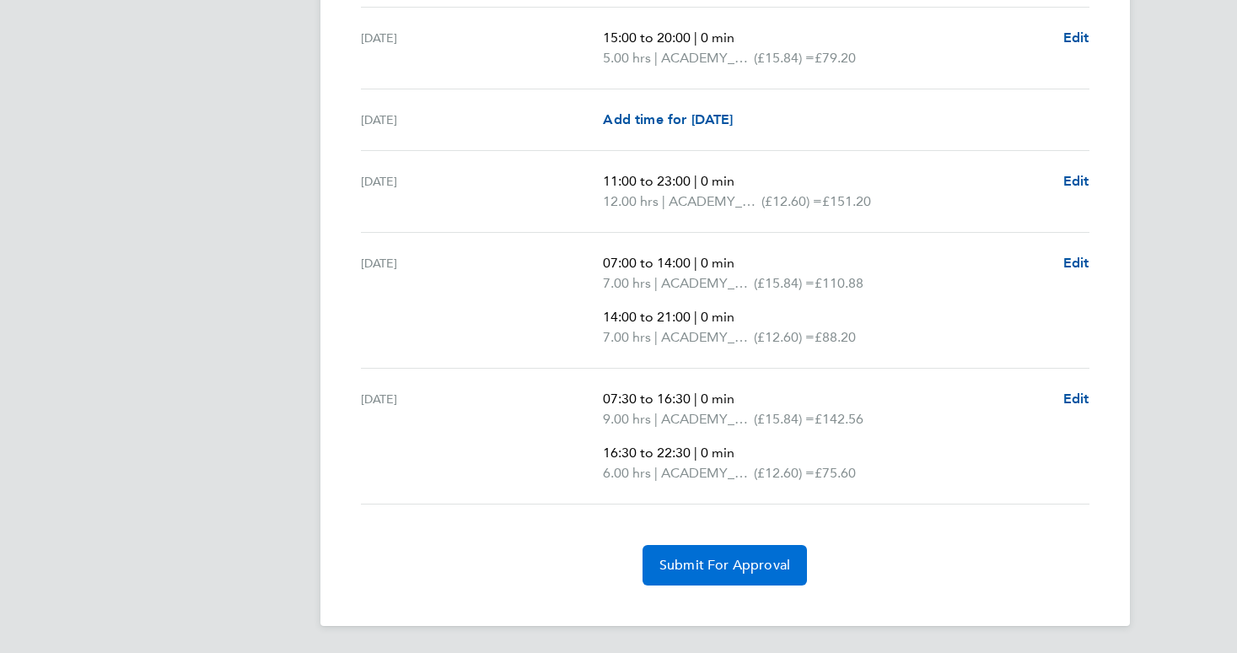
click at [739, 548] on button "Submit For Approval" at bounding box center [725, 565] width 164 height 40
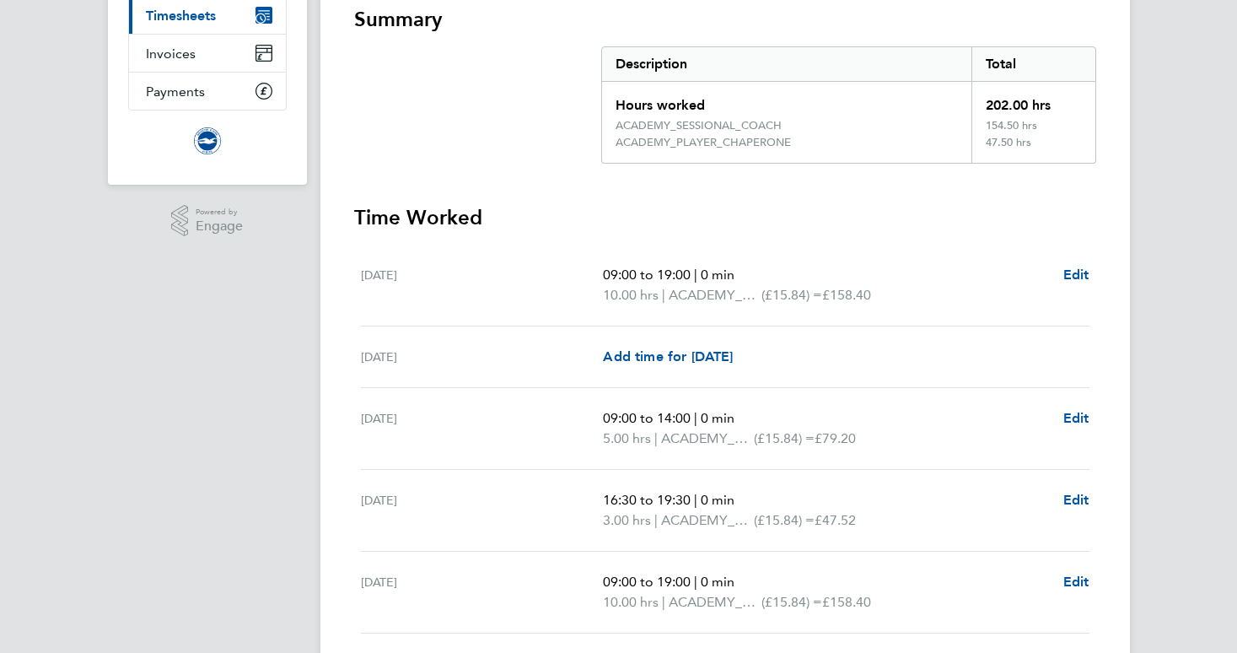
scroll to position [43, 0]
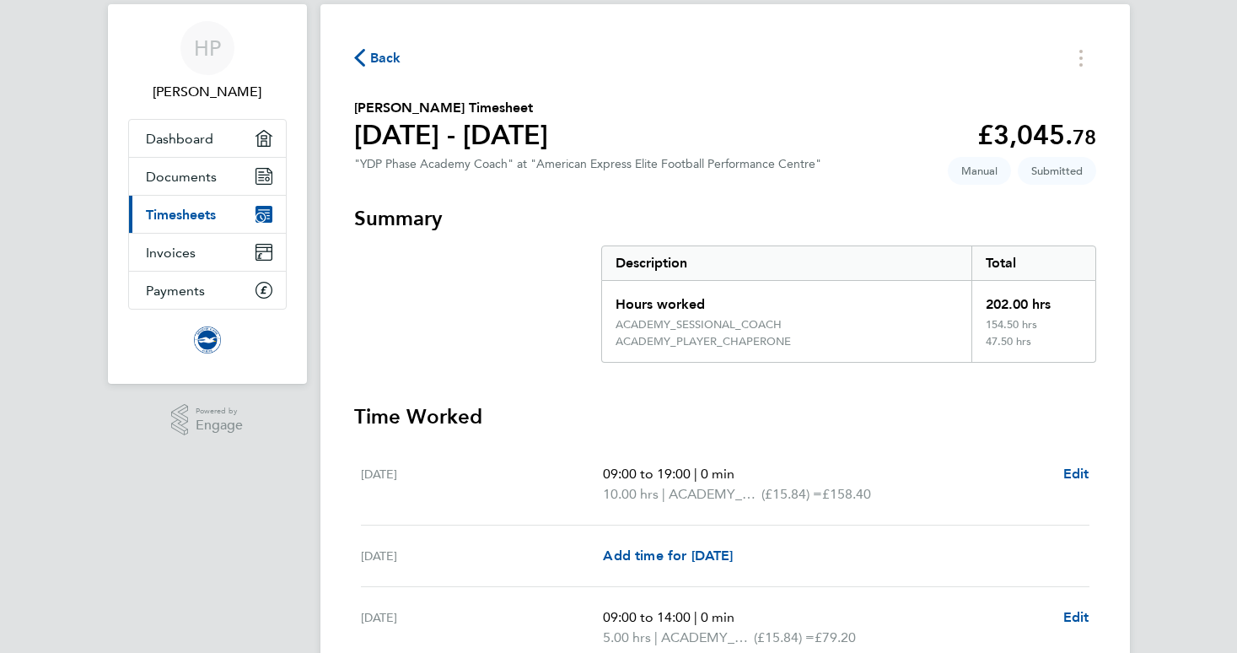
click at [365, 56] on span "Back" at bounding box center [377, 57] width 47 height 16
